Goal: Information Seeking & Learning: Learn about a topic

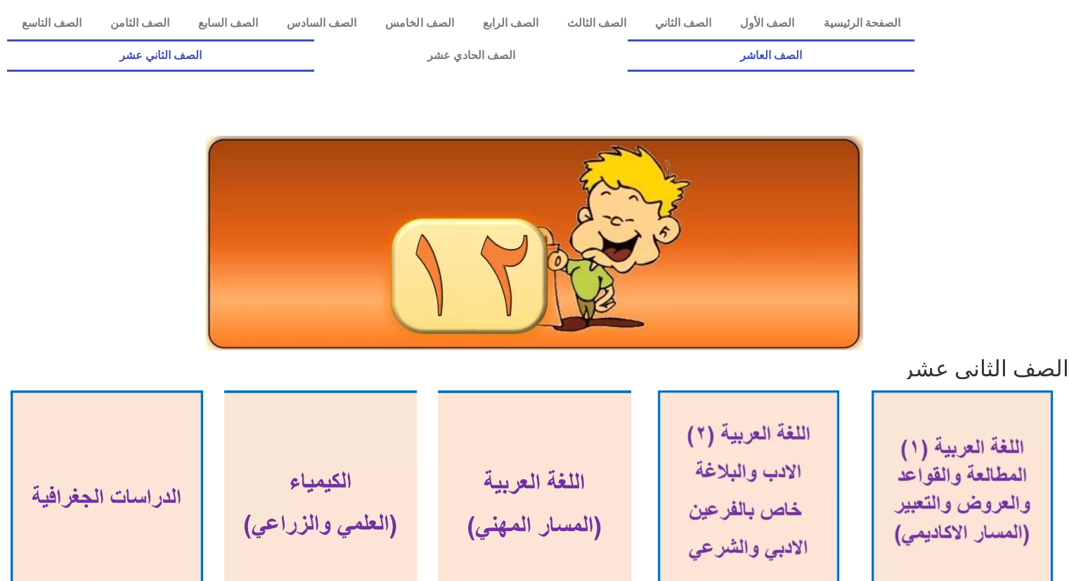
click at [628, 39] on link "الصف العاشر" at bounding box center [771, 55] width 287 height 32
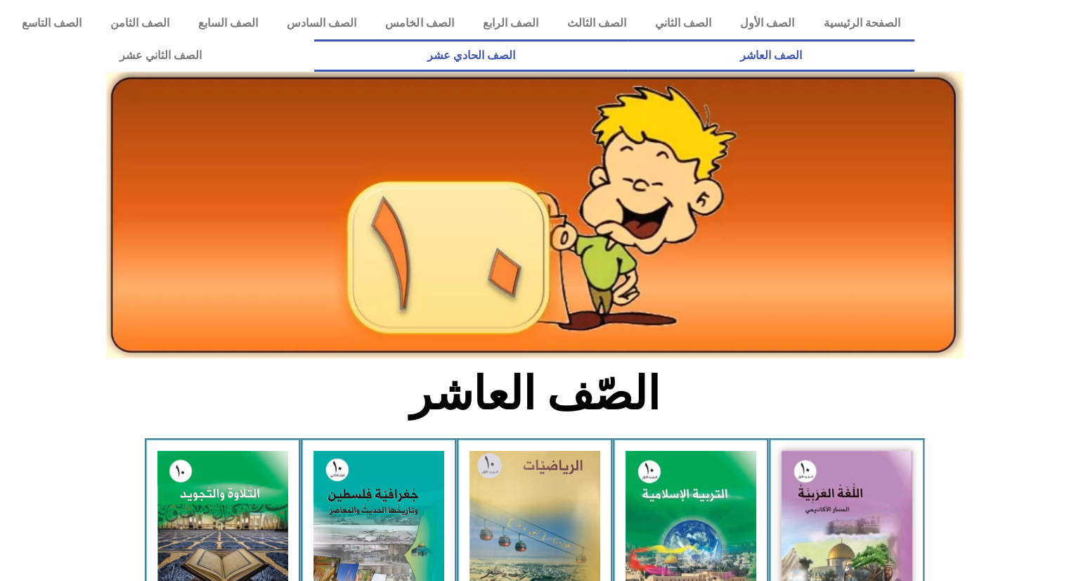
click at [627, 54] on link "الصف الحادي عشر" at bounding box center [470, 55] width 313 height 32
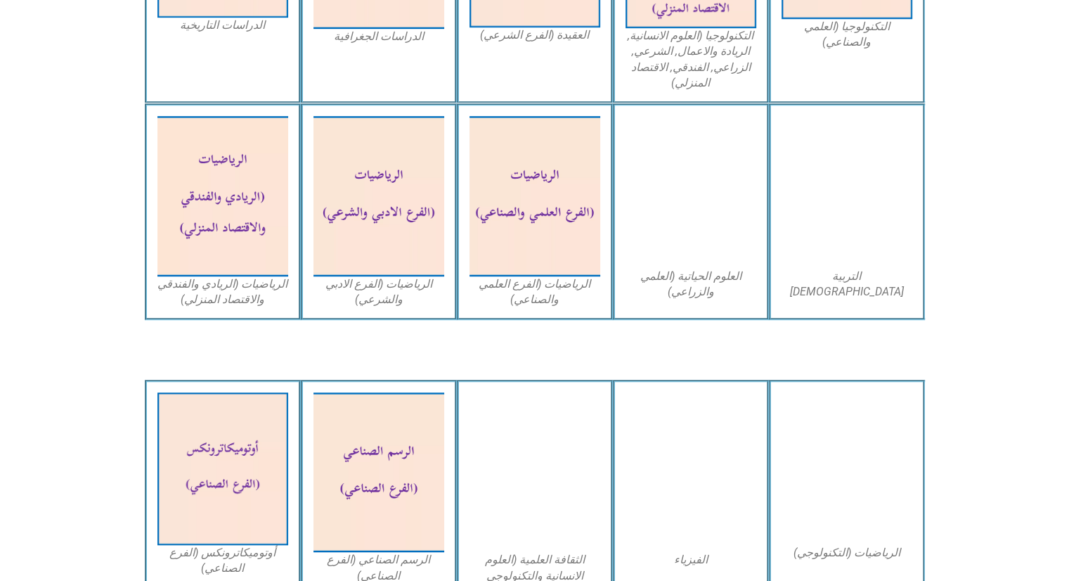
scroll to position [864, 0]
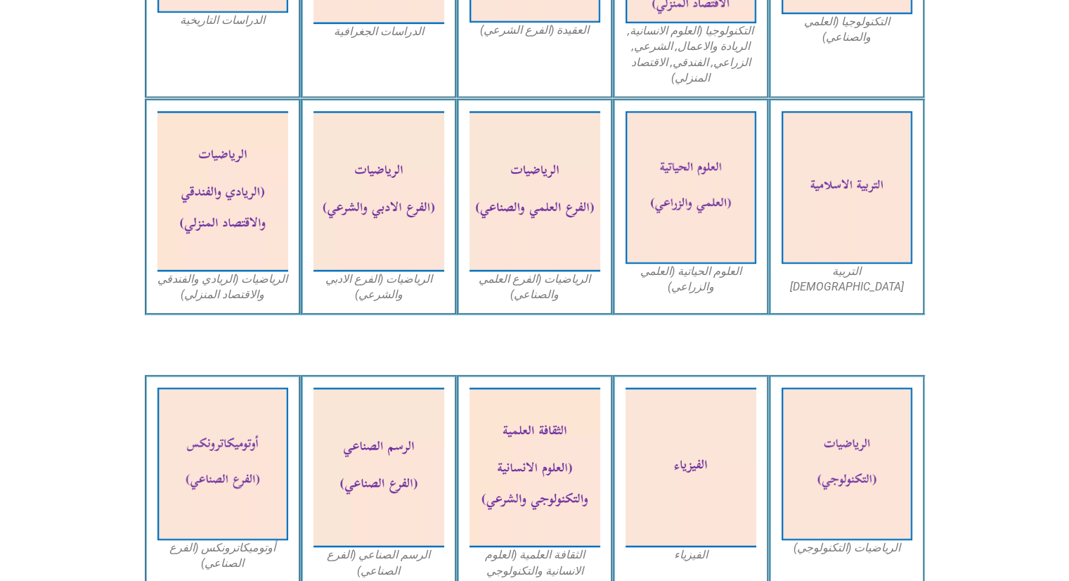
click at [562, 503] on img at bounding box center [535, 467] width 131 height 160
